Goal: Navigation & Orientation: Find specific page/section

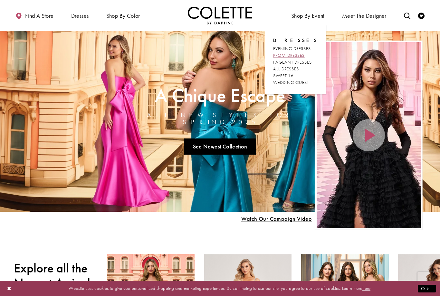
click at [293, 54] on span "PROM DRESSES" at bounding box center [289, 55] width 32 height 6
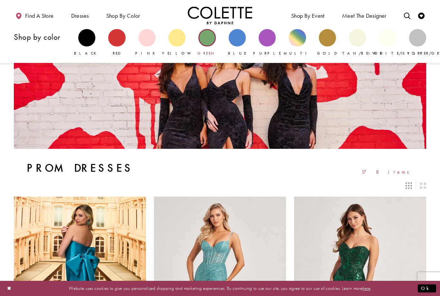
click at [205, 41] on div "Primary block" at bounding box center [207, 37] width 17 height 17
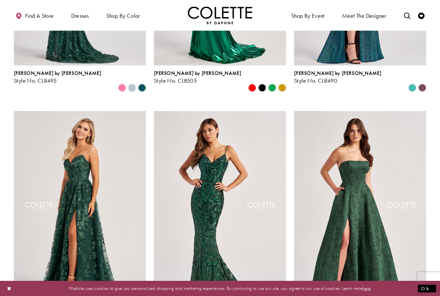
scroll to position [698, 0]
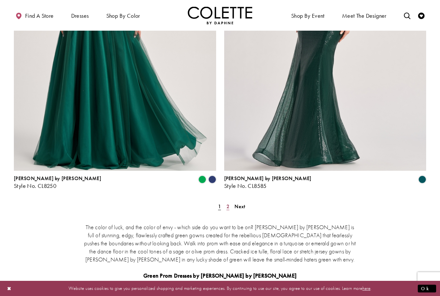
click at [230, 201] on link "2" at bounding box center [228, 205] width 7 height 9
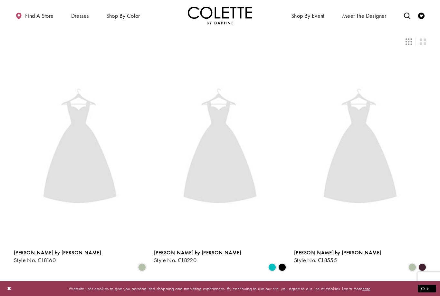
scroll to position [34, 0]
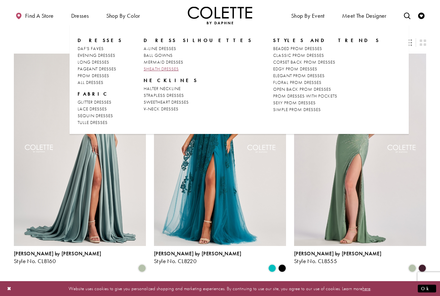
click at [152, 68] on span "SHEATH DRESSES" at bounding box center [161, 69] width 35 height 6
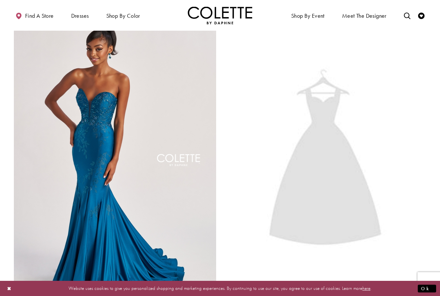
scroll to position [1001, 0]
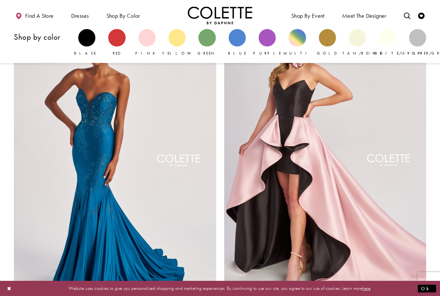
click at [27, 45] on div "Shop by color Black Red Pink Yellow" at bounding box center [220, 43] width 413 height 38
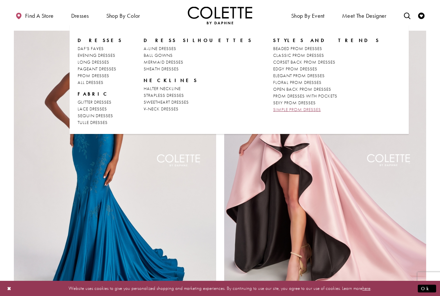
click at [273, 109] on span "SIMPLE PROM DRESSES" at bounding box center [297, 109] width 48 height 6
